Goal: Navigation & Orientation: Find specific page/section

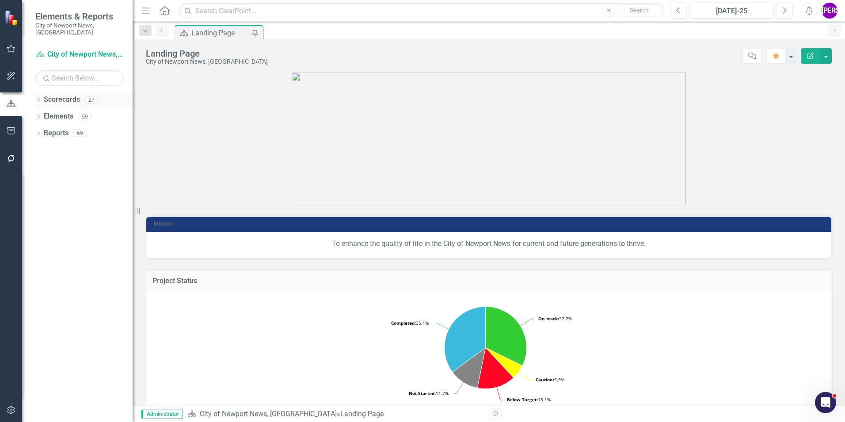
click at [40, 98] on icon "Dropdown" at bounding box center [38, 100] width 6 height 5
click at [44, 114] on icon at bounding box center [43, 116] width 2 height 4
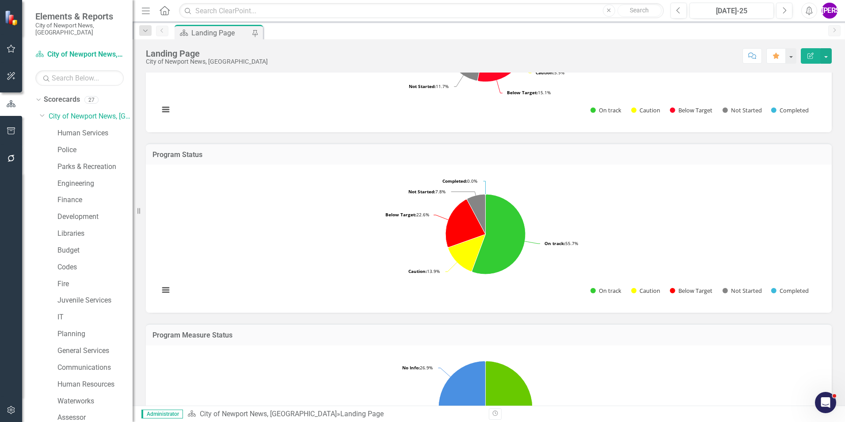
scroll to position [309, 0]
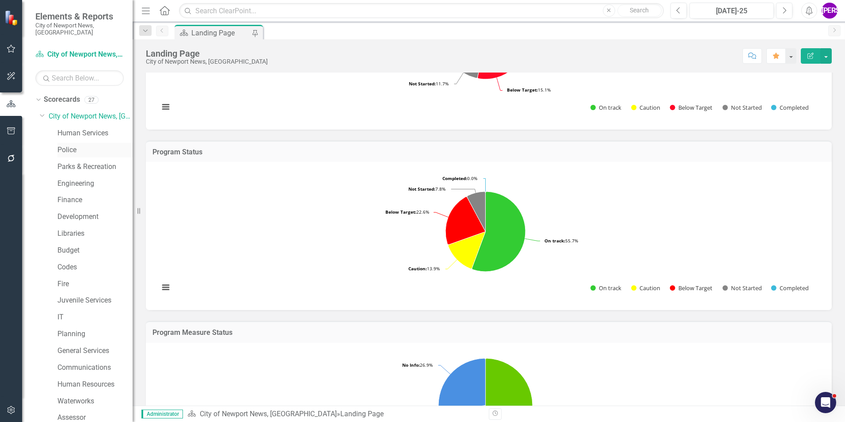
click at [87, 145] on link "Police" at bounding box center [94, 150] width 75 height 10
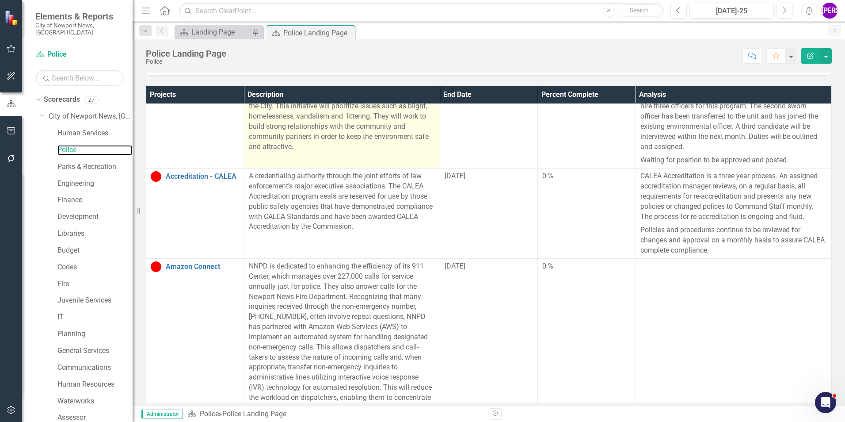
scroll to position [165, 0]
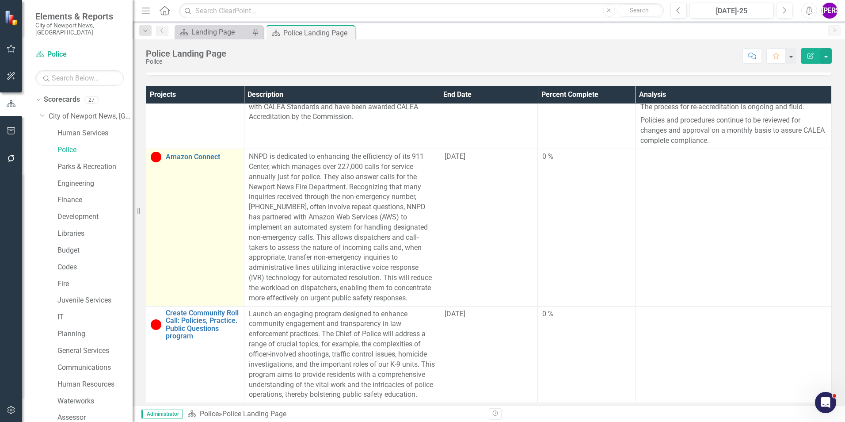
click at [218, 209] on td "Amazon Connect Link Map View Link Map Edit Edit Project Link Open Element" at bounding box center [195, 226] width 98 height 157
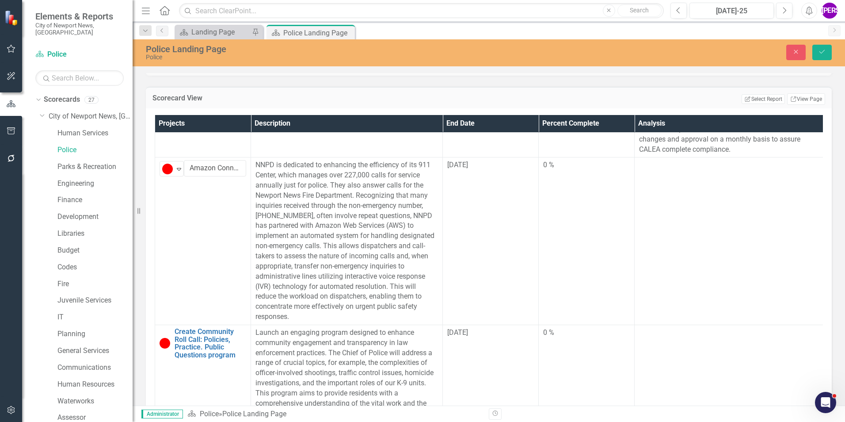
click at [784, 53] on div "Close Save" at bounding box center [697, 52] width 284 height 15
click at [790, 54] on button "Close" at bounding box center [795, 52] width 19 height 15
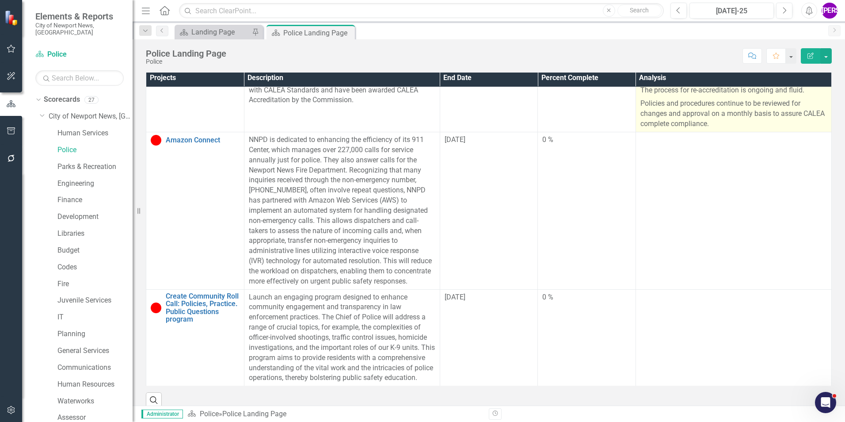
scroll to position [221, 0]
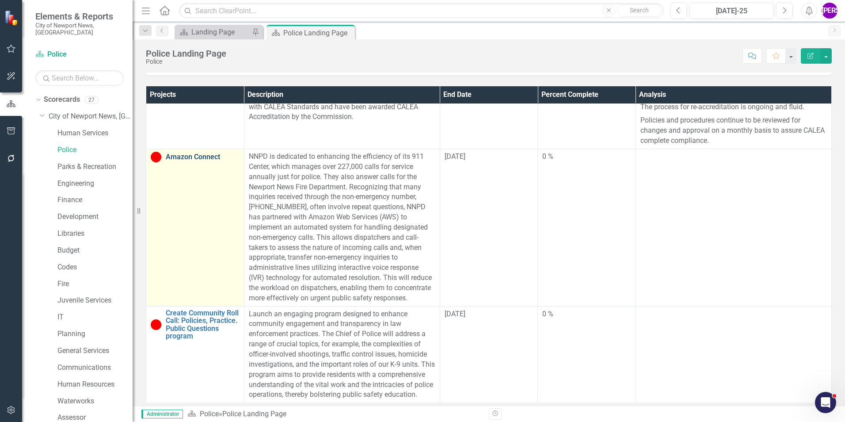
click at [208, 153] on link "Amazon Connect" at bounding box center [203, 157] width 74 height 8
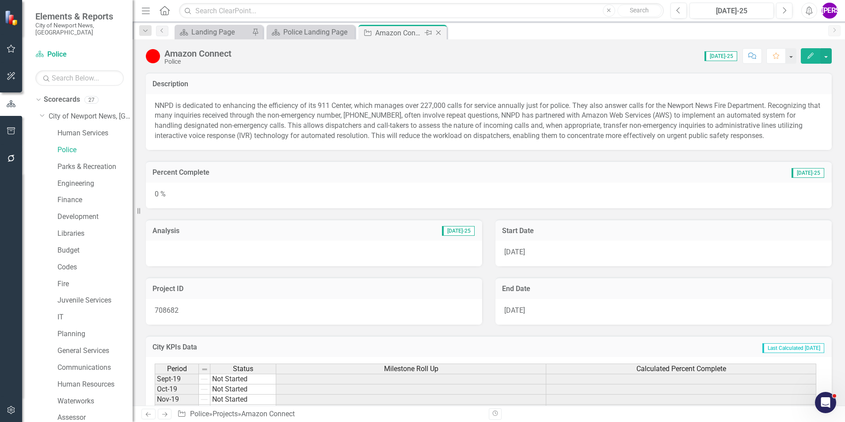
click at [438, 34] on icon "Close" at bounding box center [438, 32] width 9 height 7
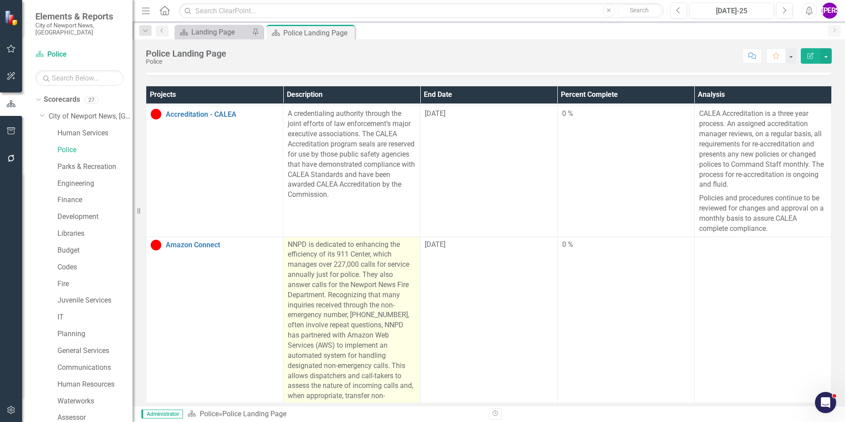
scroll to position [155, 0]
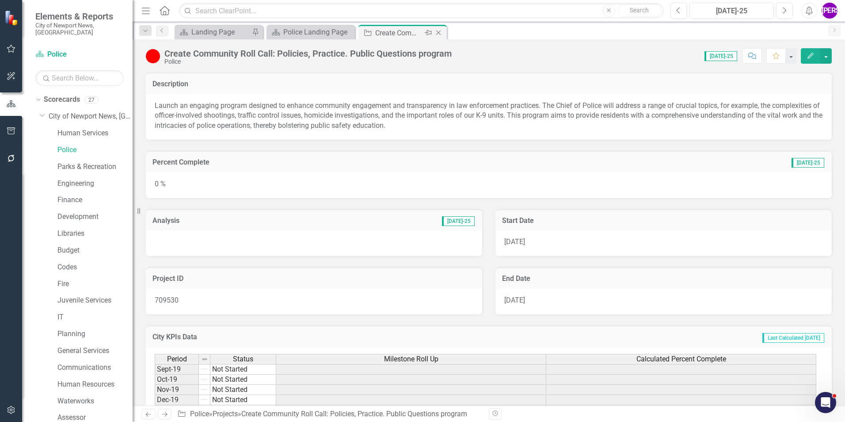
click at [442, 34] on icon "Close" at bounding box center [438, 32] width 9 height 7
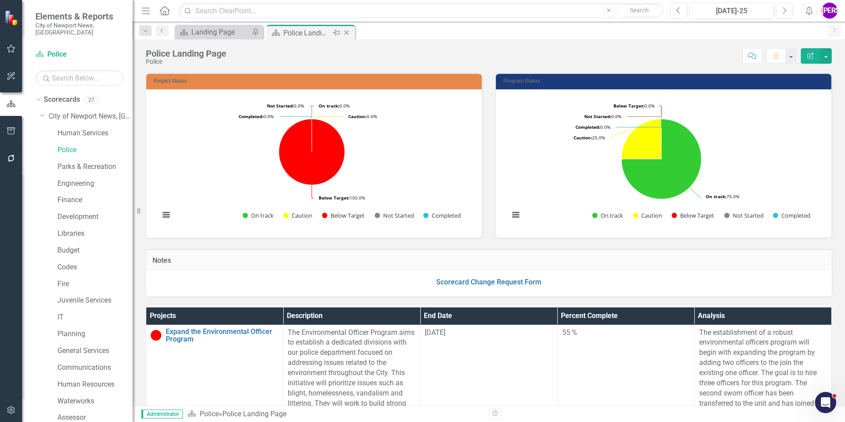
click at [346, 33] on icon "Close" at bounding box center [346, 32] width 9 height 7
